Goal: Find specific page/section

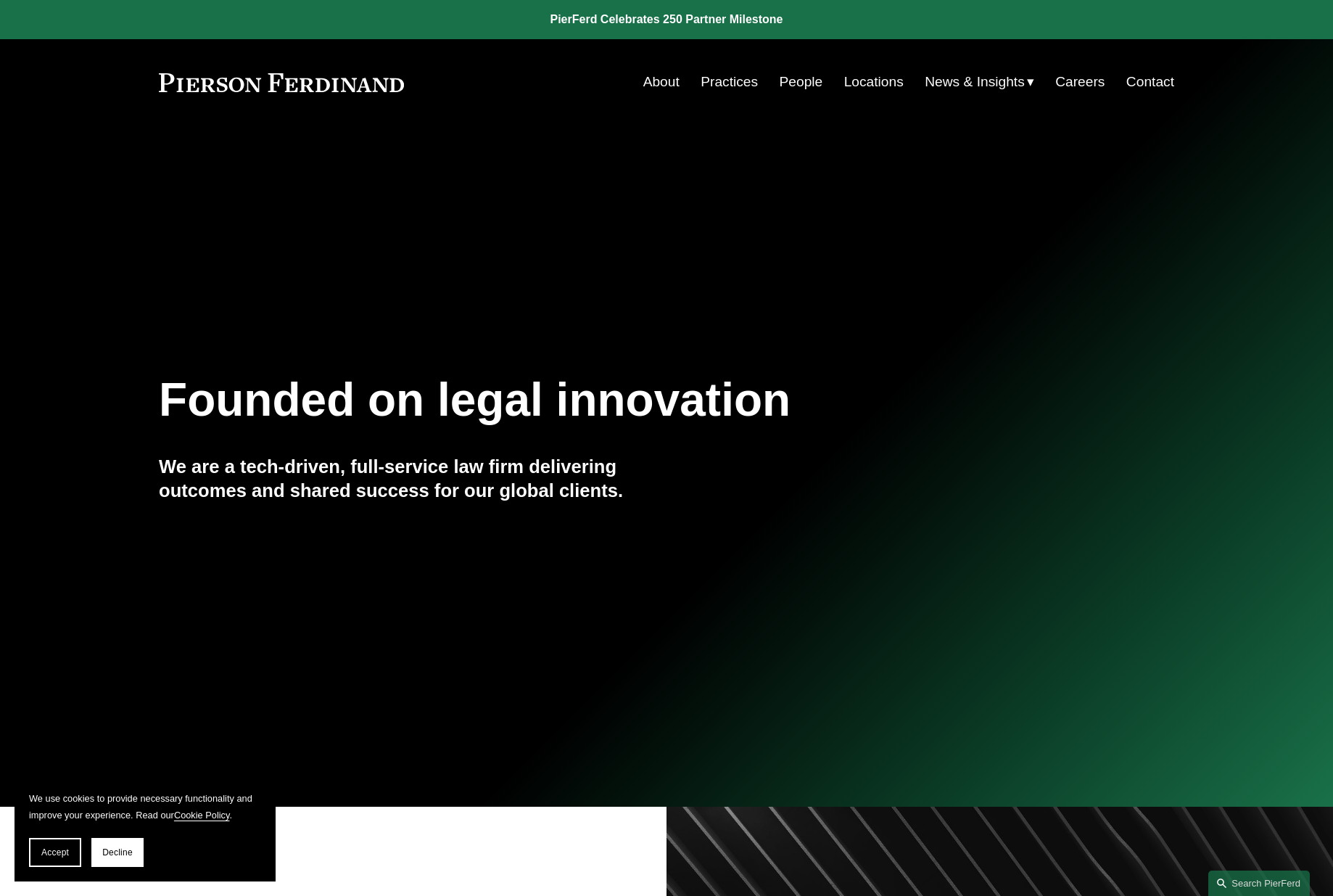
click at [794, 84] on link "People" at bounding box center [802, 82] width 44 height 27
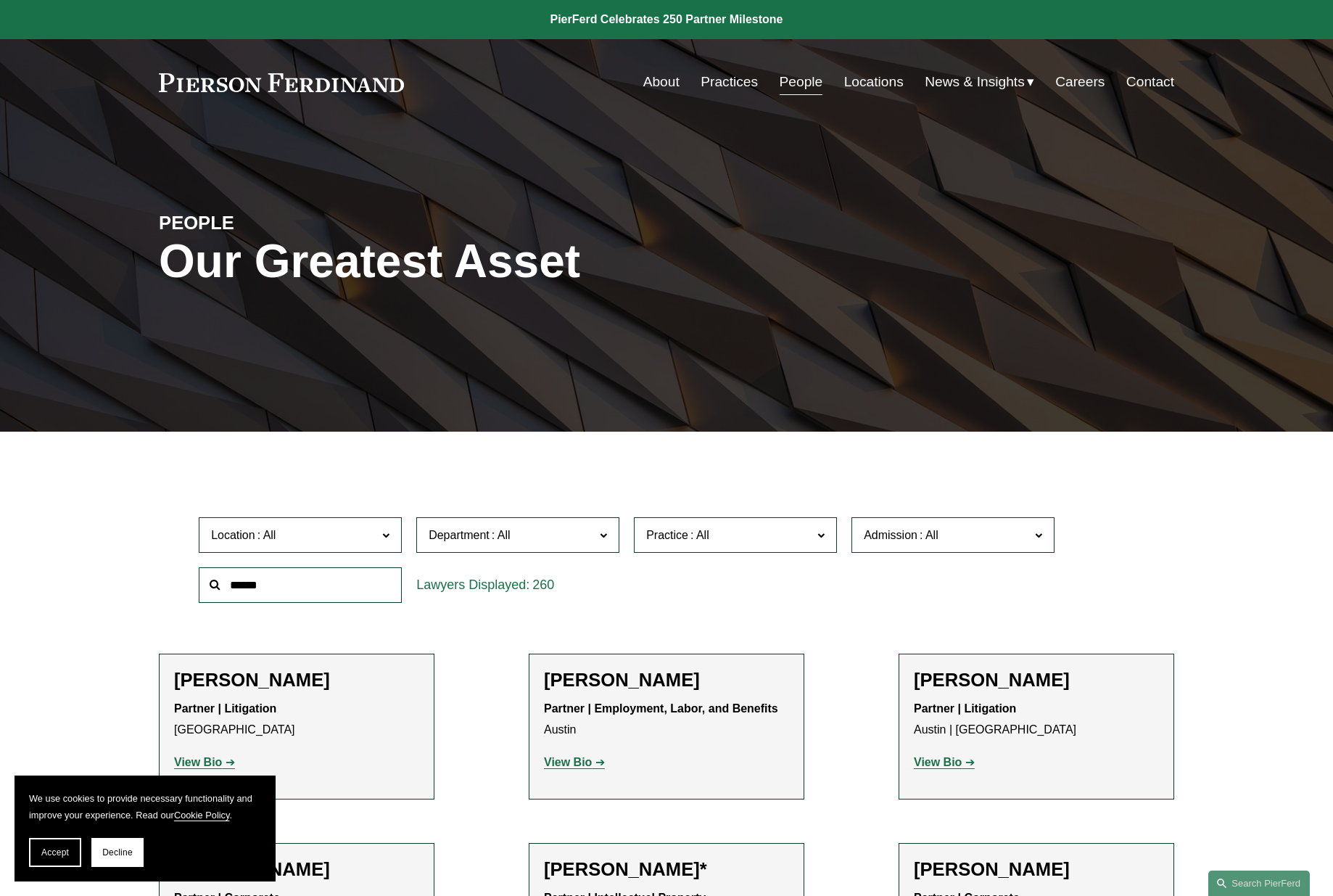
click at [291, 585] on input "text" at bounding box center [299, 584] width 203 height 35
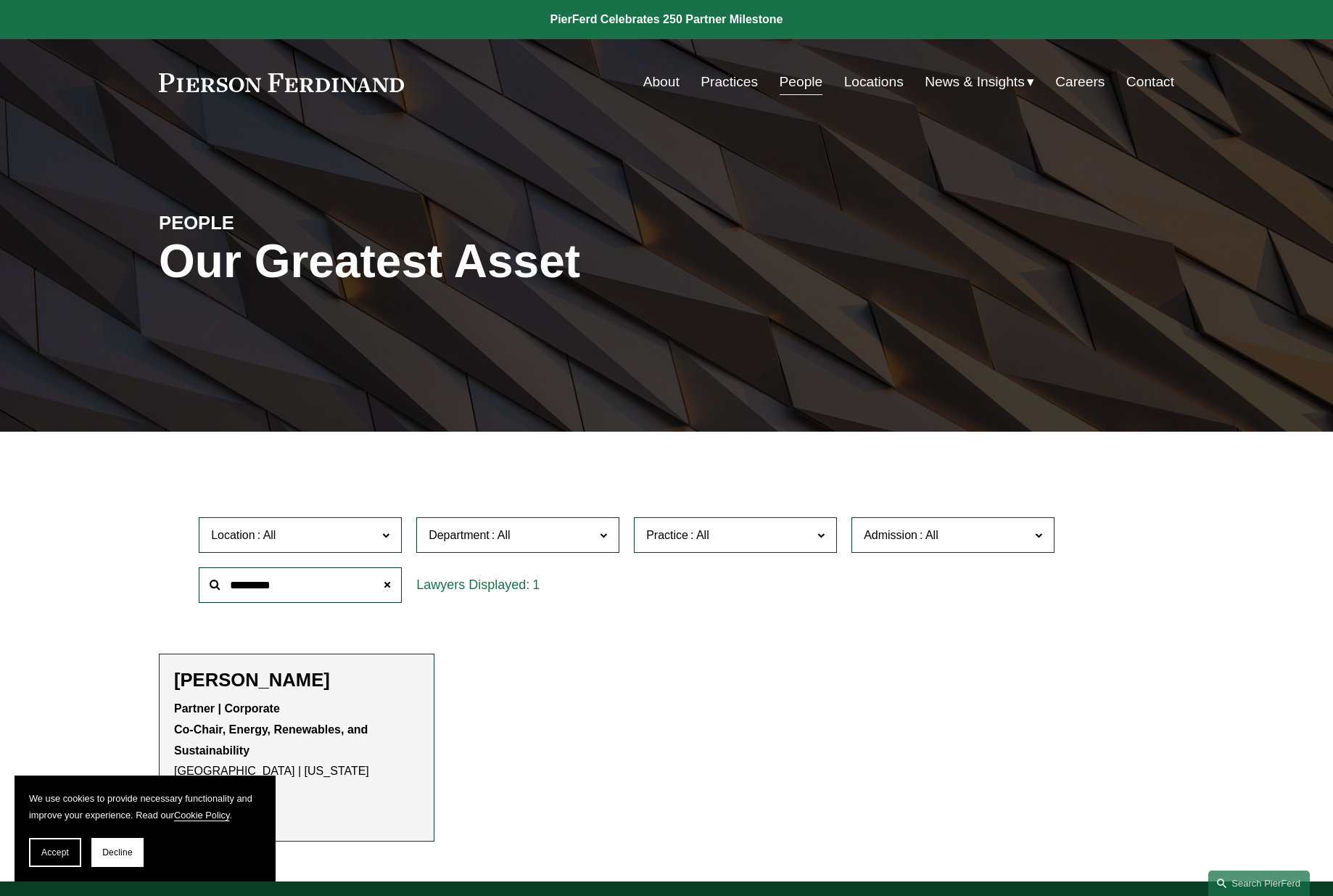
type input "*********"
click at [286, 687] on h2 "Chip Presten" at bounding box center [296, 680] width 245 height 23
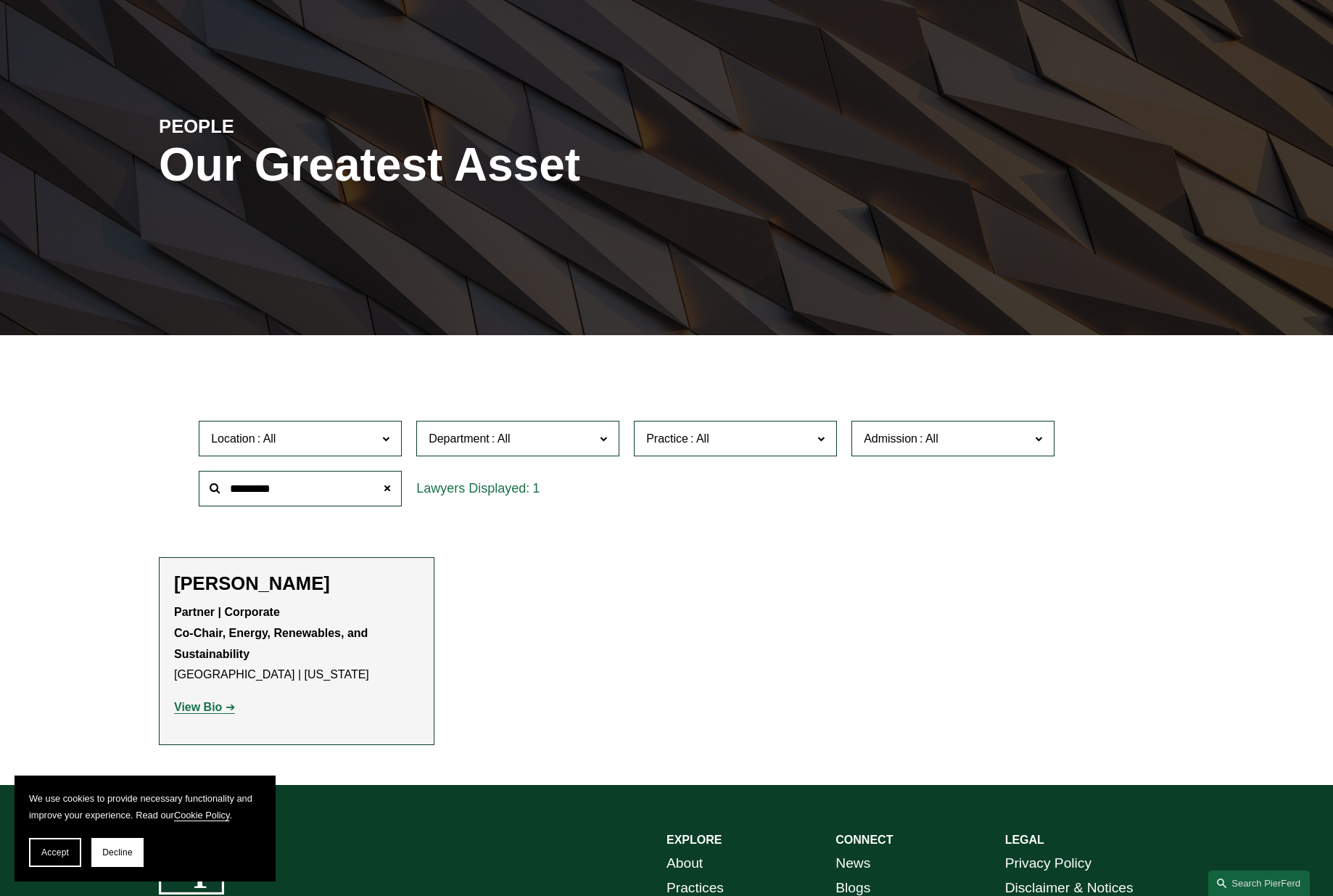
scroll to position [145, 0]
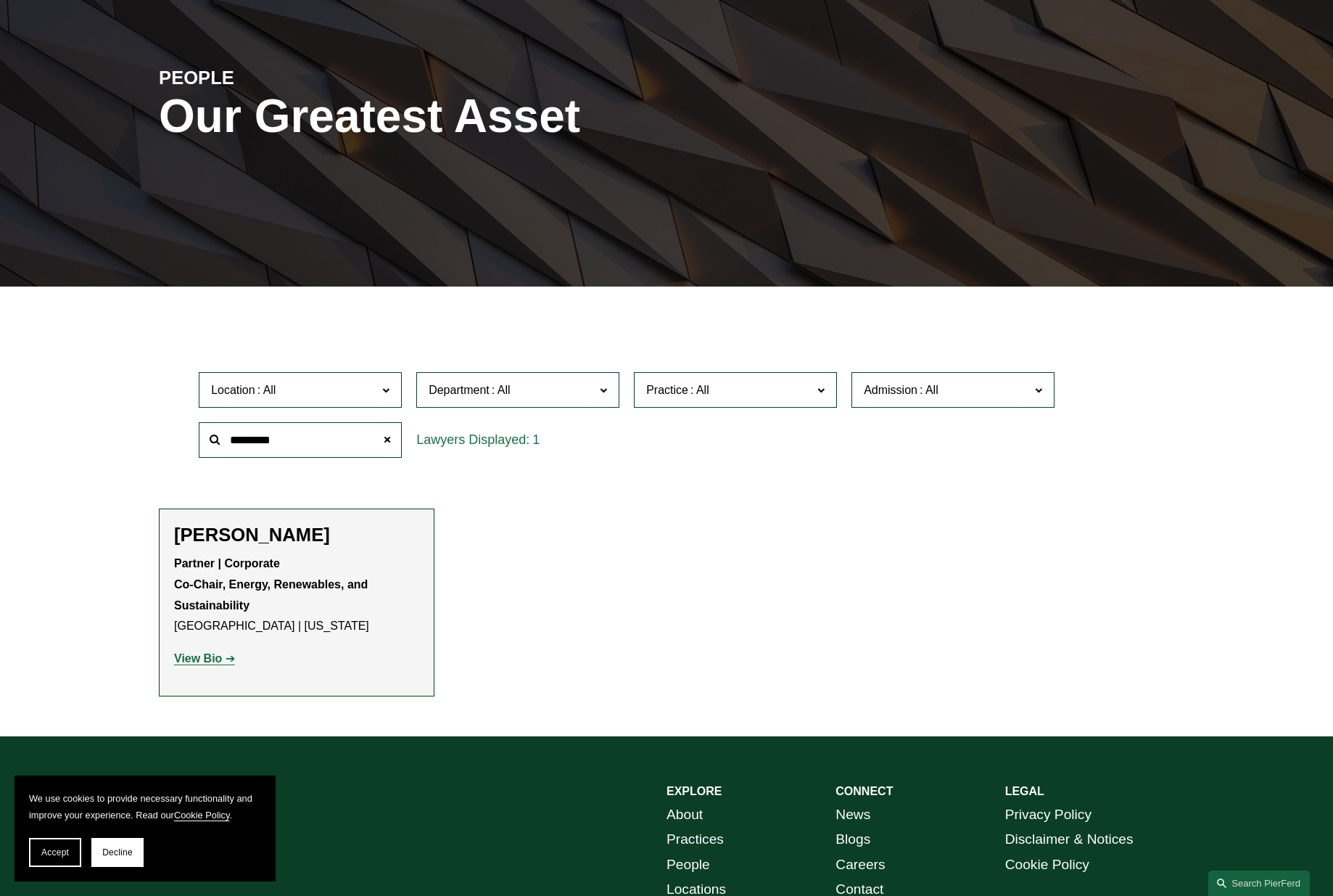
click at [205, 663] on strong "View Bio" at bounding box center [197, 659] width 48 height 13
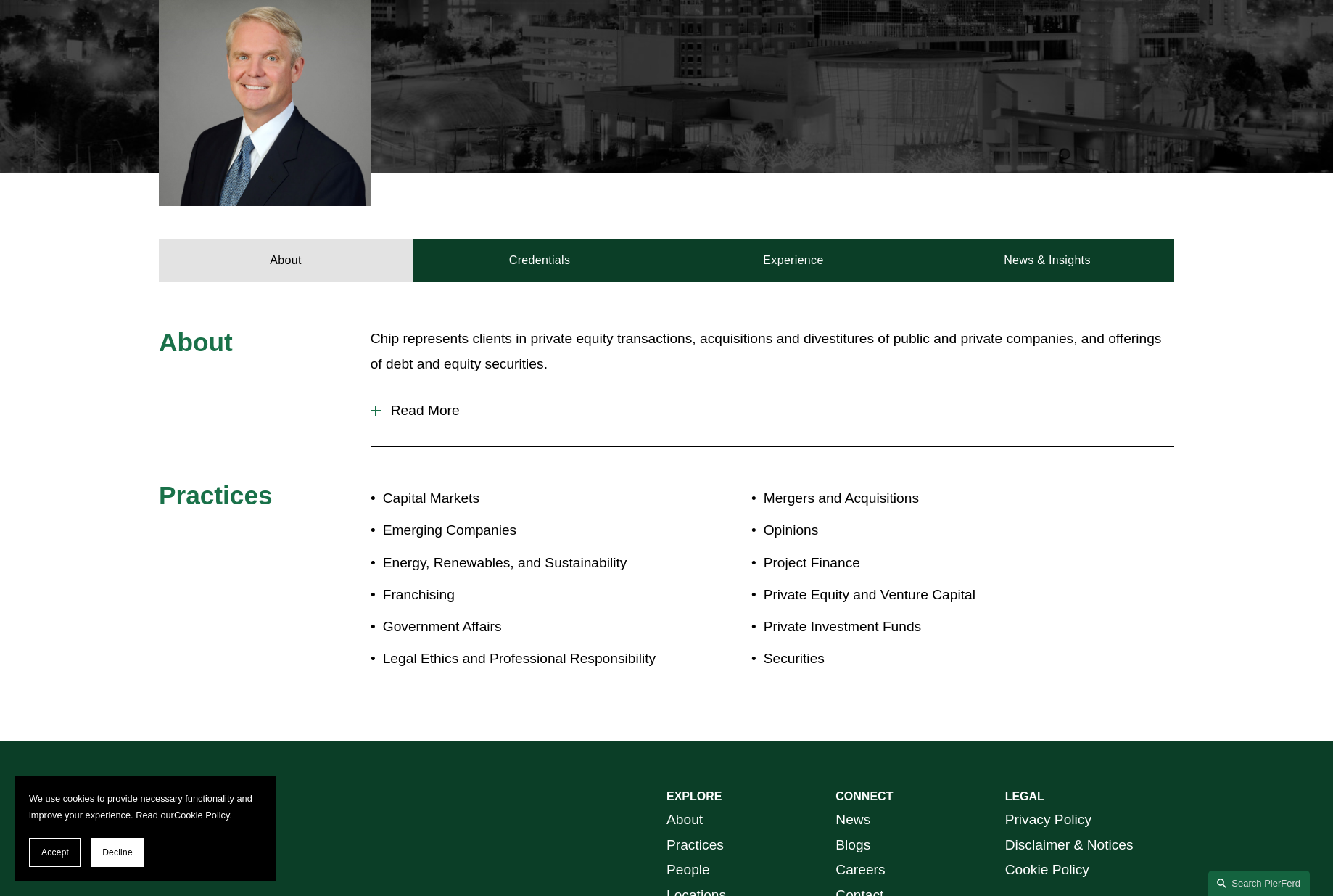
scroll to position [508, 0]
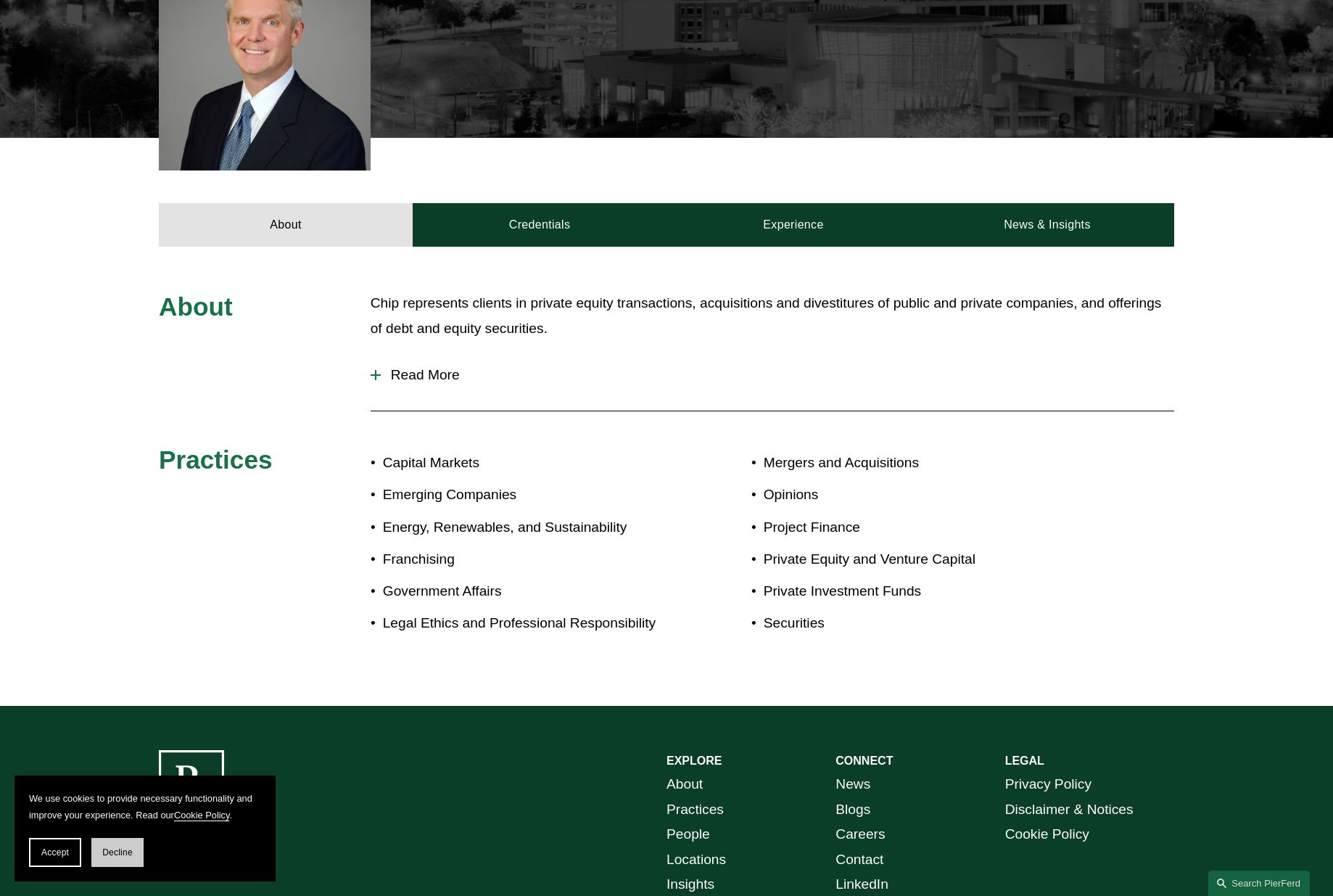
click at [123, 861] on button "Decline" at bounding box center [116, 852] width 52 height 29
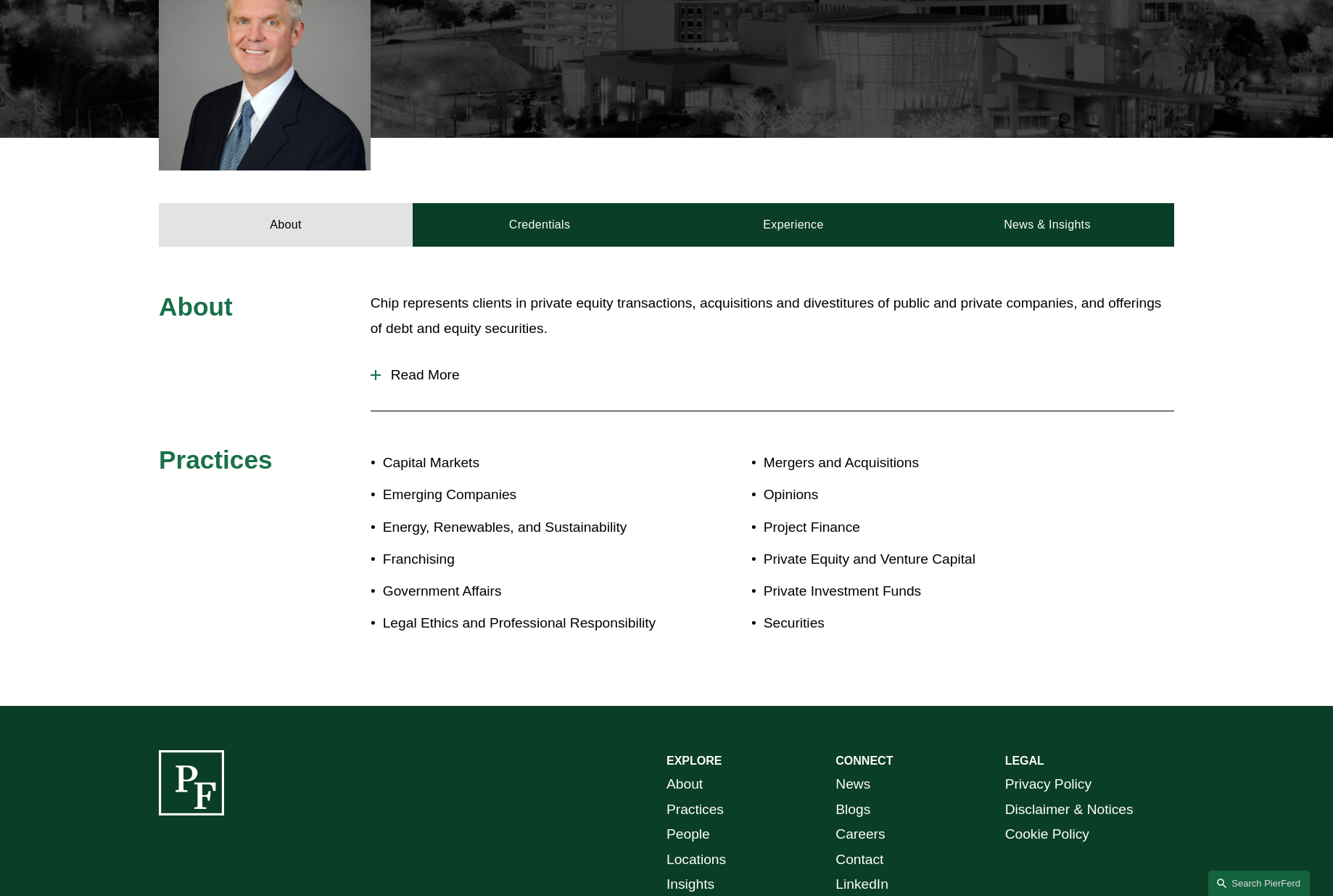
click at [409, 378] on span "Read More" at bounding box center [778, 375] width 793 height 16
